Goal: Information Seeking & Learning: Learn about a topic

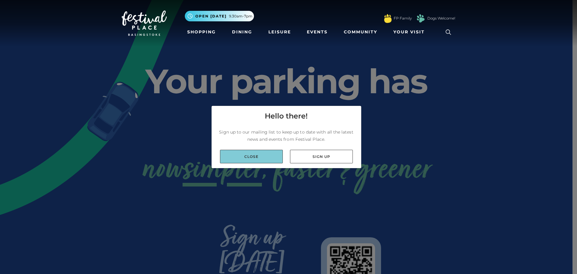
click at [242, 157] on link "Close" at bounding box center [251, 157] width 63 height 14
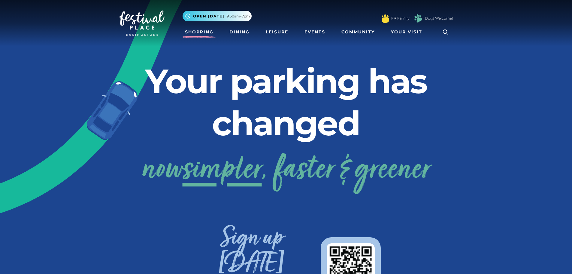
click at [200, 32] on link "Shopping" at bounding box center [199, 31] width 33 height 11
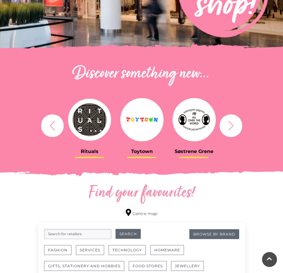
scroll to position [54, 0]
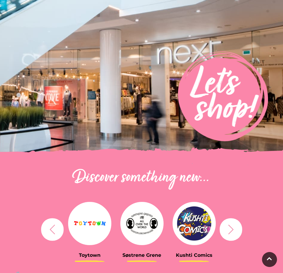
click at [234, 230] on icon "button" at bounding box center [231, 229] width 11 height 11
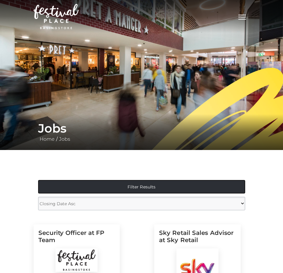
click at [132, 187] on button "Filter Results" at bounding box center [141, 187] width 207 height 14
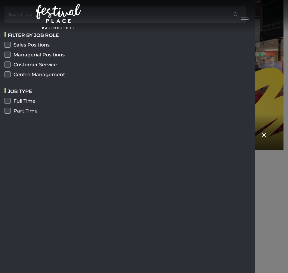
click at [6, 112] on label "Part Time" at bounding box center [128, 111] width 246 height 8
click at [5, 109] on input "Part Time" at bounding box center [5, 109] width 0 height 0
click at [105, 53] on label "Managerial Positions" at bounding box center [128, 55] width 246 height 8
click at [5, 53] on input "Managerial Positions" at bounding box center [5, 53] width 0 height 0
click at [6, 54] on label "Managerial Positions" at bounding box center [128, 55] width 246 height 8
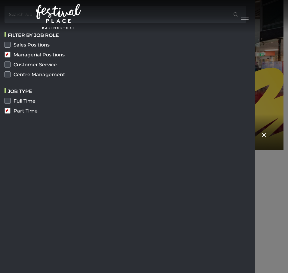
click at [5, 53] on input "Managerial Positions" at bounding box center [5, 53] width 0 height 0
click at [126, 83] on form "Search Job Search Filter by job role Sales Positions Managerial Positions Custo…" at bounding box center [128, 61] width 246 height 111
click at [243, 15] on button "Toggle navigation" at bounding box center [244, 16] width 15 height 9
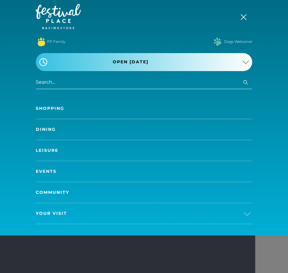
click at [118, 40] on div "FP Family Dogs Welcome!" at bounding box center [144, 42] width 216 height 14
click at [244, 17] on span "Toggle navigation" at bounding box center [245, 17] width 8 height 1
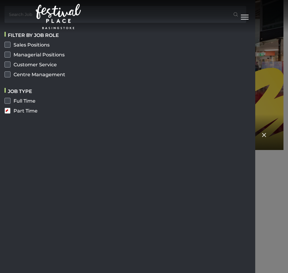
click at [9, 112] on label "Part Time" at bounding box center [128, 111] width 246 height 8
click at [5, 109] on input "Part Time" at bounding box center [5, 109] width 0 height 0
drag, startPoint x: 7, startPoint y: 110, endPoint x: 47, endPoint y: 116, distance: 40.4
click at [8, 110] on label "Part Time" at bounding box center [128, 111] width 246 height 8
click at [5, 109] on input "Part Time" at bounding box center [5, 109] width 0 height 0
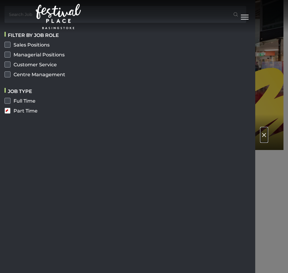
click at [264, 136] on span "×" at bounding box center [264, 135] width 7 height 15
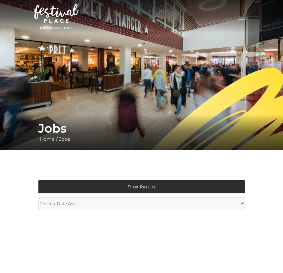
click at [95, 205] on select "Closing Date Asc Closing Date Desc" at bounding box center [141, 204] width 207 height 14
click at [111, 194] on div "Filter Results Search Job Search Filter by job role Sales Positions Managerial …" at bounding box center [142, 188] width 216 height 17
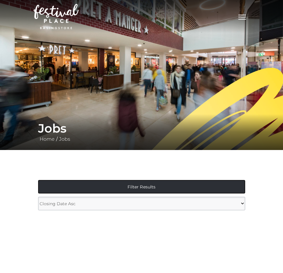
click at [133, 190] on button "Filter Results" at bounding box center [141, 187] width 207 height 14
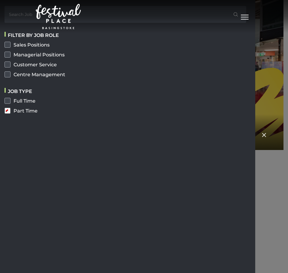
click at [8, 110] on label "Part Time" at bounding box center [128, 111] width 246 height 8
click at [5, 109] on input "Part Time" at bounding box center [5, 109] width 0 height 0
click at [262, 134] on span "×" at bounding box center [264, 135] width 7 height 15
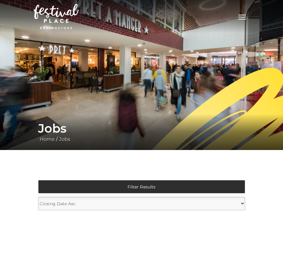
click at [54, 131] on h1 "Jobs" at bounding box center [141, 128] width 207 height 14
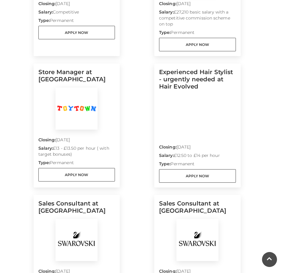
scroll to position [243, 0]
